Goal: Task Accomplishment & Management: Use online tool/utility

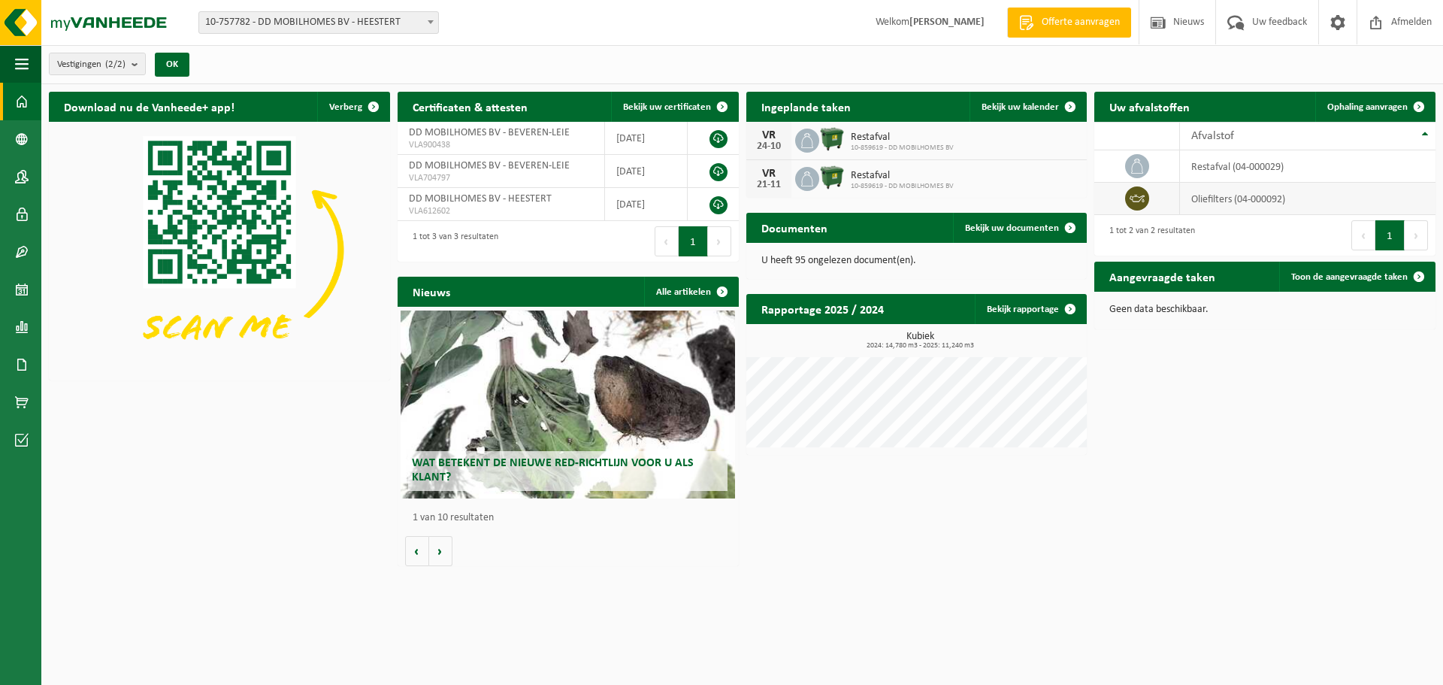
click at [1138, 202] on icon at bounding box center [1137, 198] width 15 height 15
click at [1136, 195] on icon at bounding box center [1137, 198] width 15 height 15
click at [1331, 183] on td "oliefilters (04-000092)" at bounding box center [1308, 199] width 256 height 32
click at [1349, 102] on span "Ophaling aanvragen" at bounding box center [1367, 107] width 80 height 10
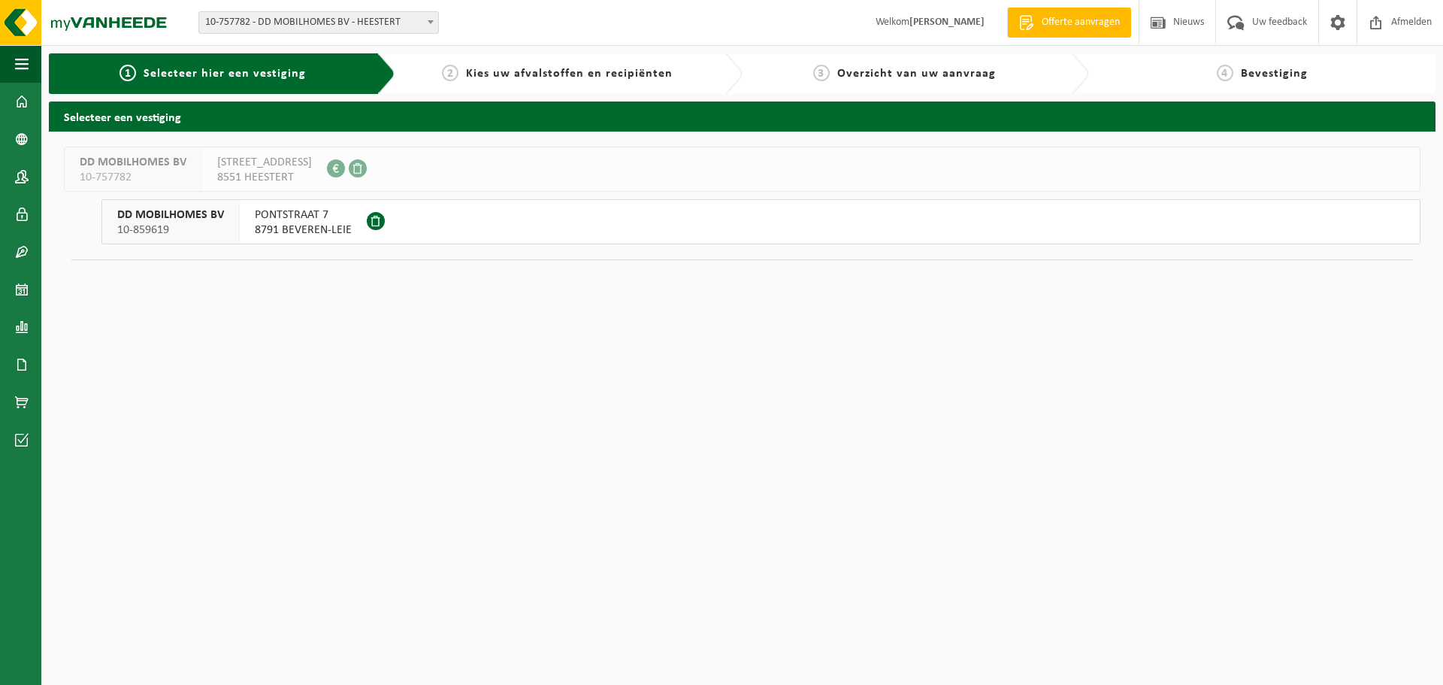
click at [315, 228] on span "8791 BEVEREN-LEIE" at bounding box center [303, 229] width 97 height 15
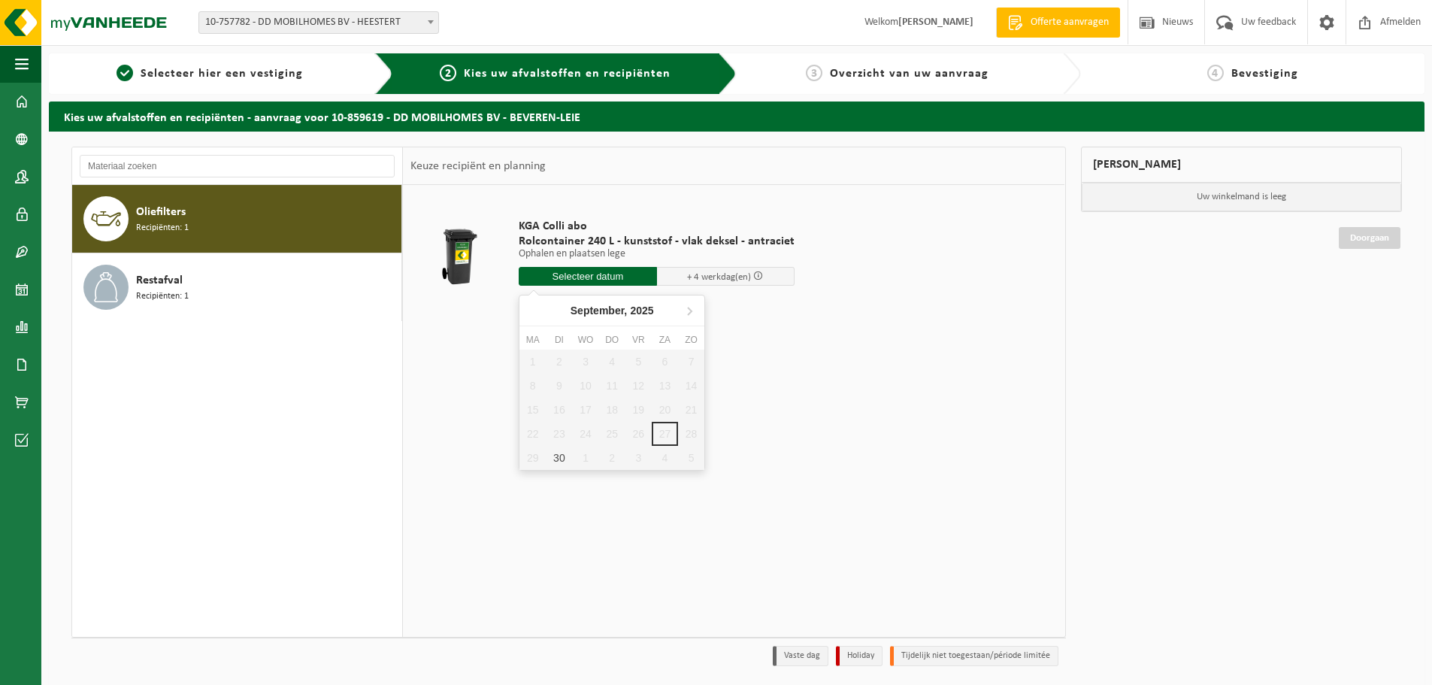
click at [578, 276] on input "text" at bounding box center [588, 276] width 138 height 19
click at [691, 310] on icon at bounding box center [690, 311] width 4 height 8
click at [538, 380] on div "6" at bounding box center [532, 386] width 26 height 24
type input "Van 2025-10-06"
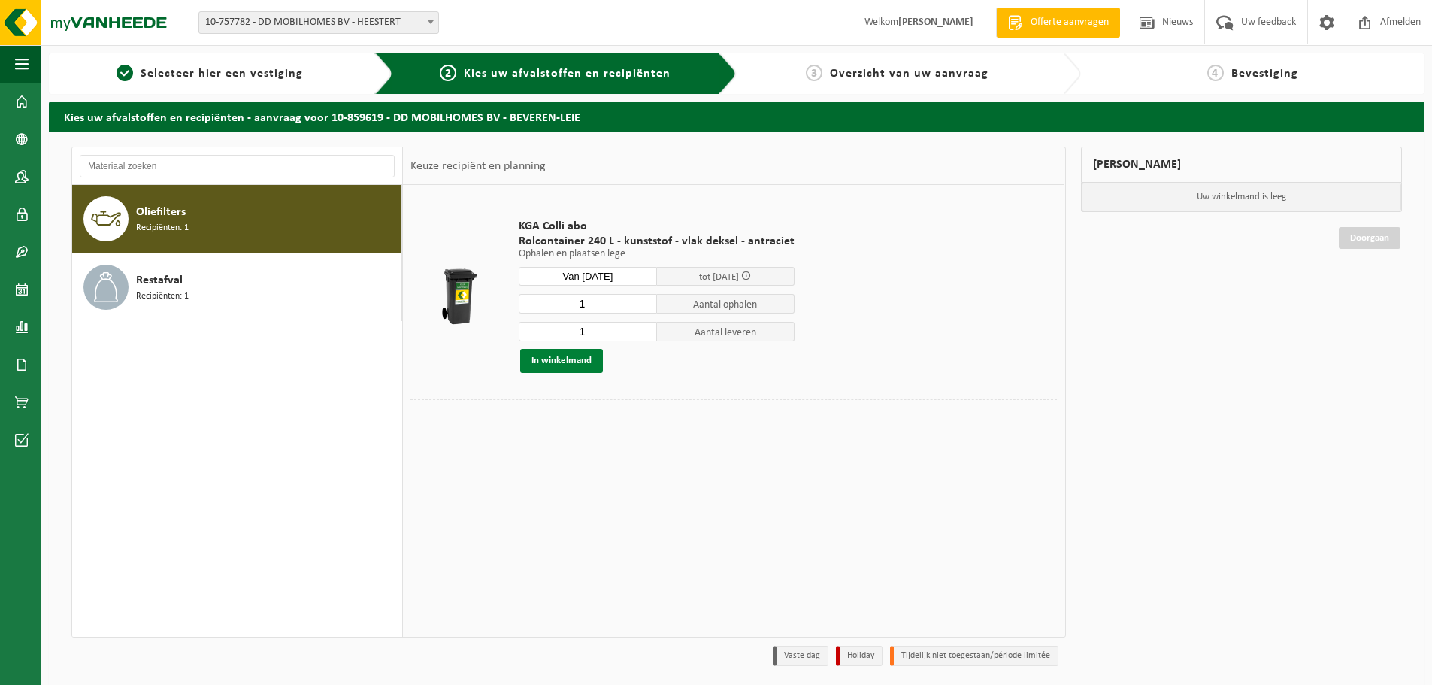
click at [566, 361] on button "In winkelmand" at bounding box center [561, 361] width 83 height 24
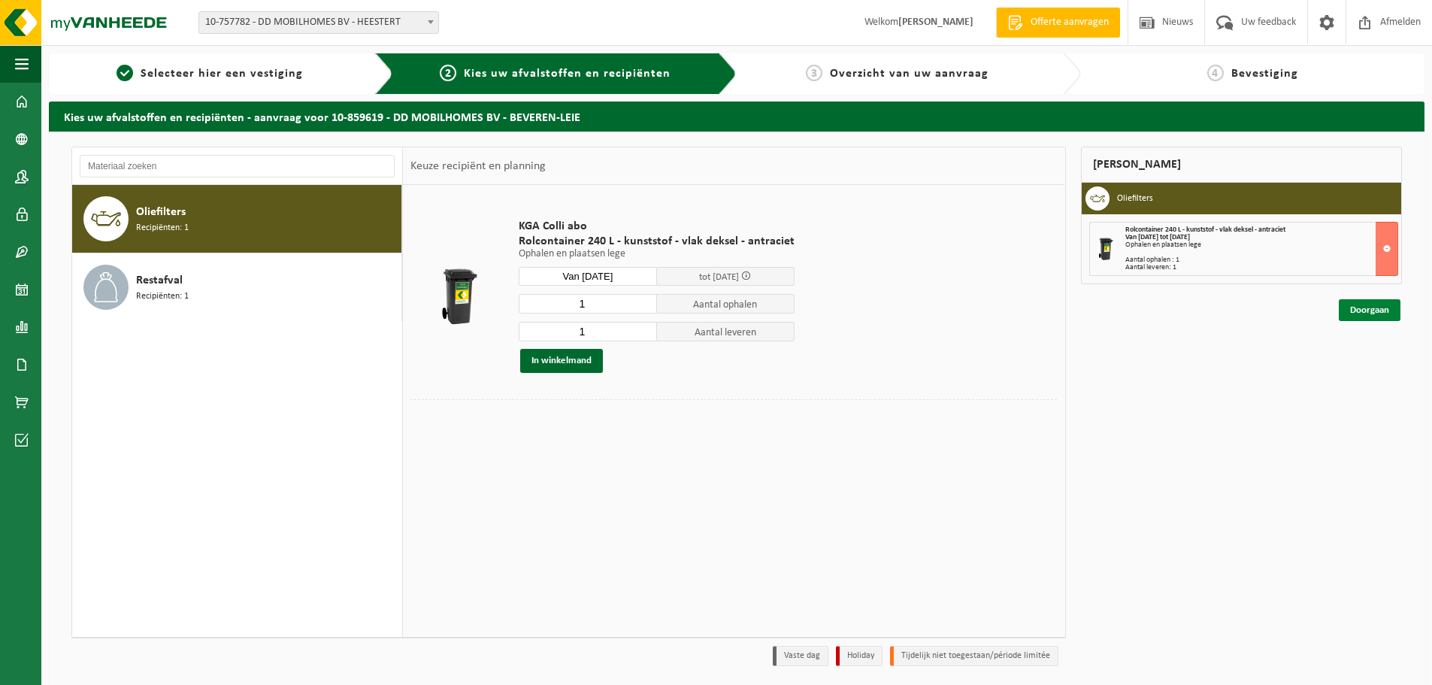
click at [1369, 304] on link "Doorgaan" at bounding box center [1370, 310] width 62 height 22
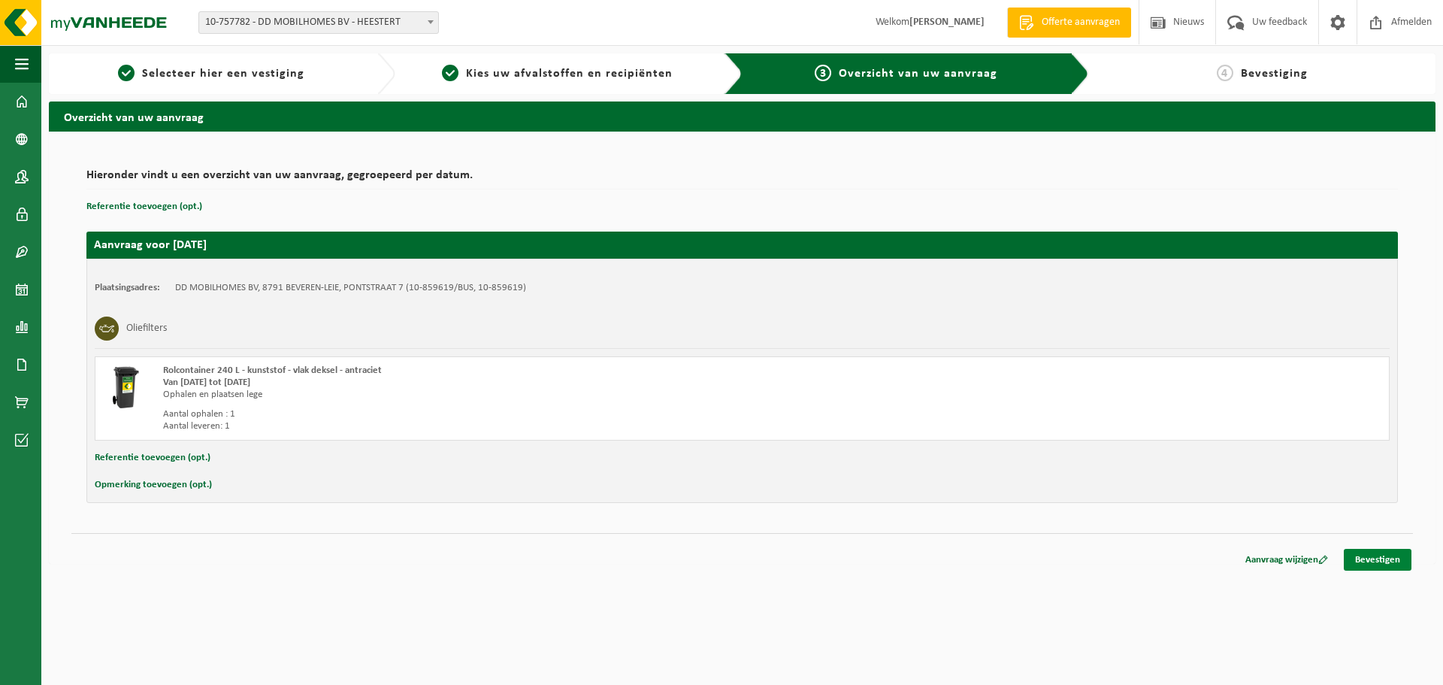
click at [1378, 556] on link "Bevestigen" at bounding box center [1378, 560] width 68 height 22
